Goal: Task Accomplishment & Management: Manage account settings

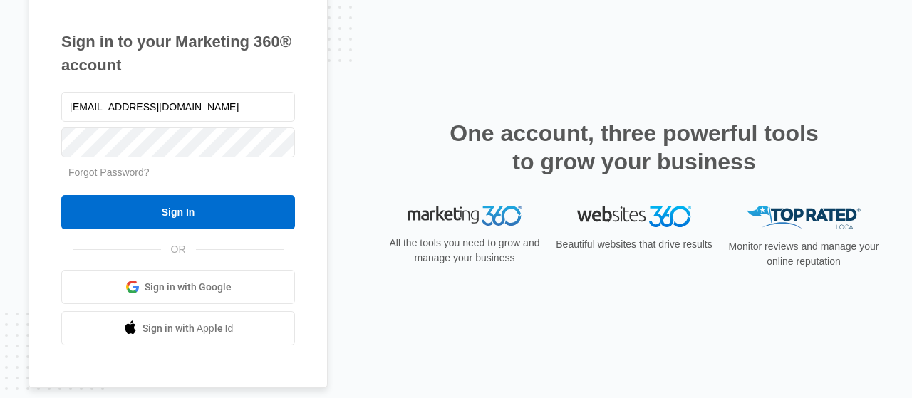
type input "[EMAIL_ADDRESS][DOMAIN_NAME]"
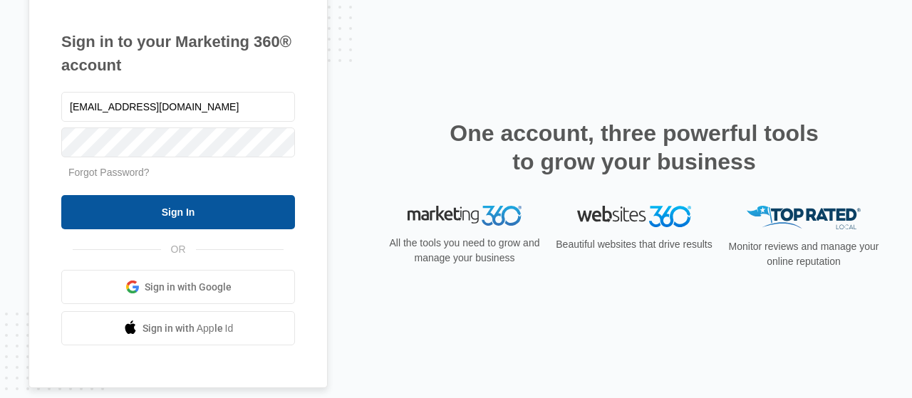
click at [208, 212] on input "Sign In" at bounding box center [178, 212] width 234 height 34
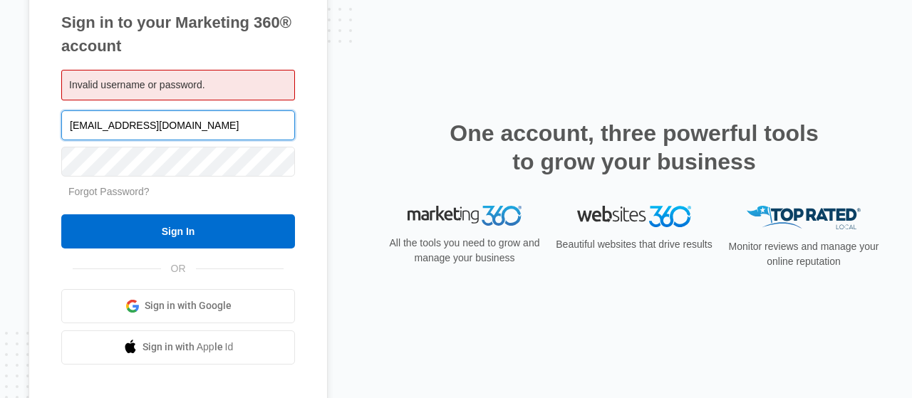
click at [128, 126] on input "[EMAIL_ADDRESS][DOMAIN_NAME]" at bounding box center [178, 125] width 234 height 30
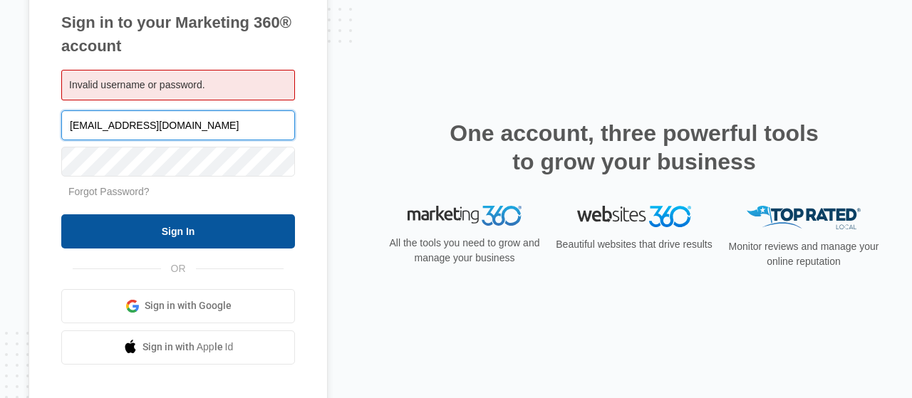
type input "[EMAIL_ADDRESS][DOMAIN_NAME]"
click at [208, 231] on input "Sign In" at bounding box center [178, 231] width 234 height 34
